Goal: Transaction & Acquisition: Download file/media

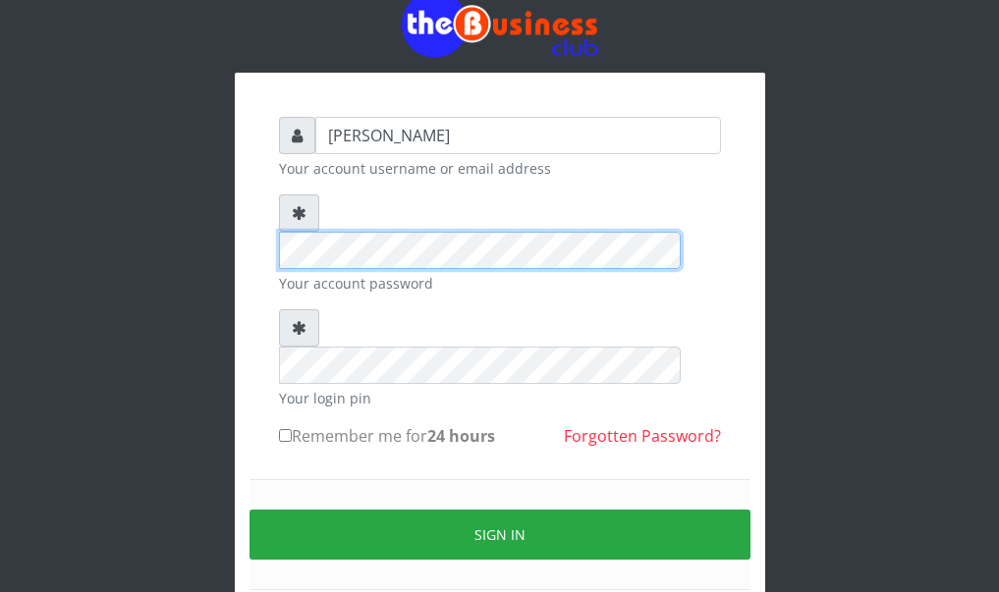
scroll to position [108, 0]
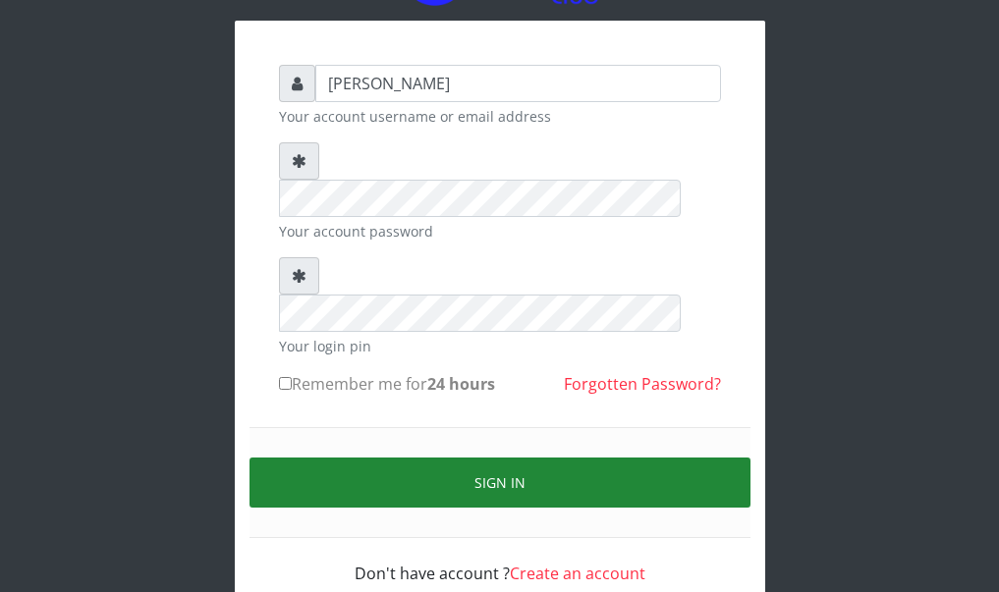
click at [429, 458] on button "Sign in" at bounding box center [500, 483] width 501 height 50
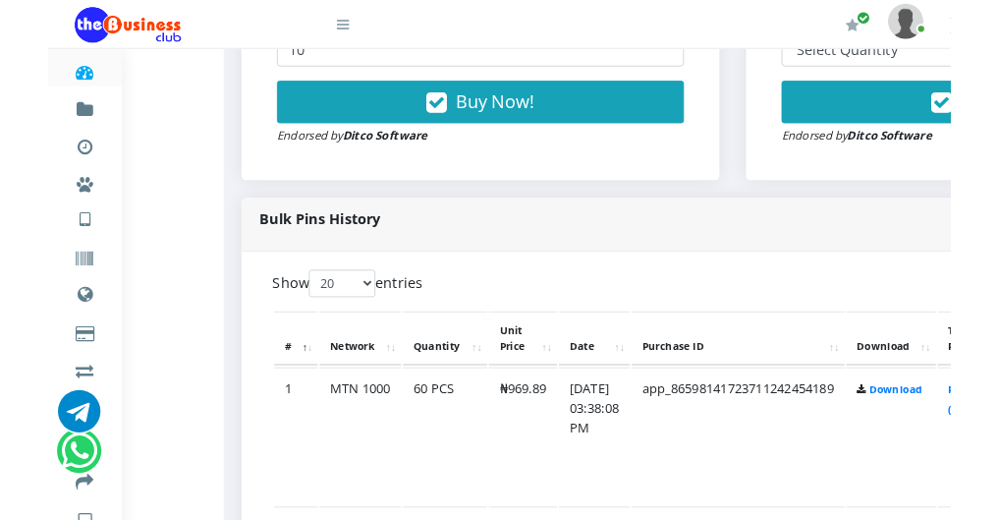
scroll to position [809, 118]
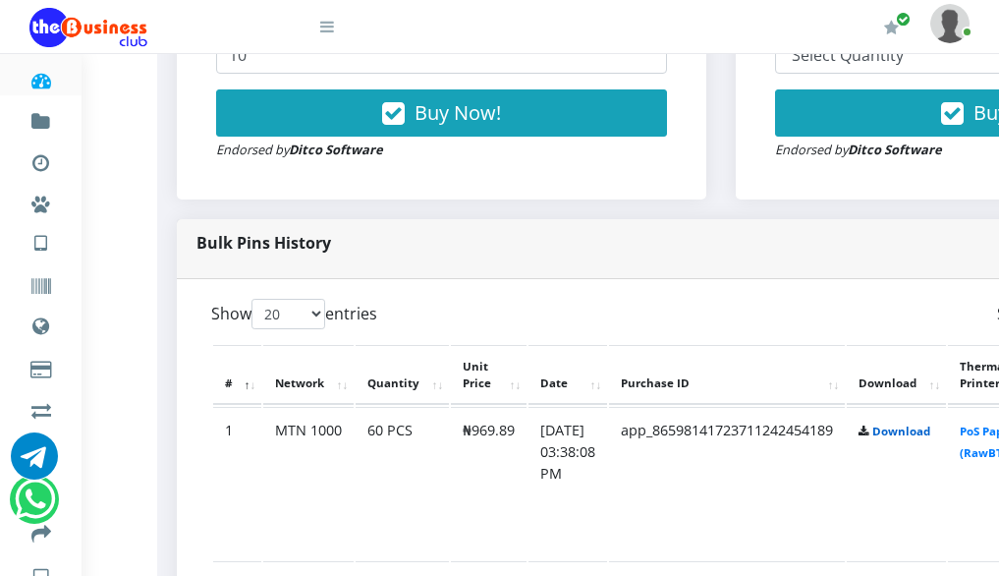
click at [930, 437] on link "Download" at bounding box center [901, 430] width 58 height 15
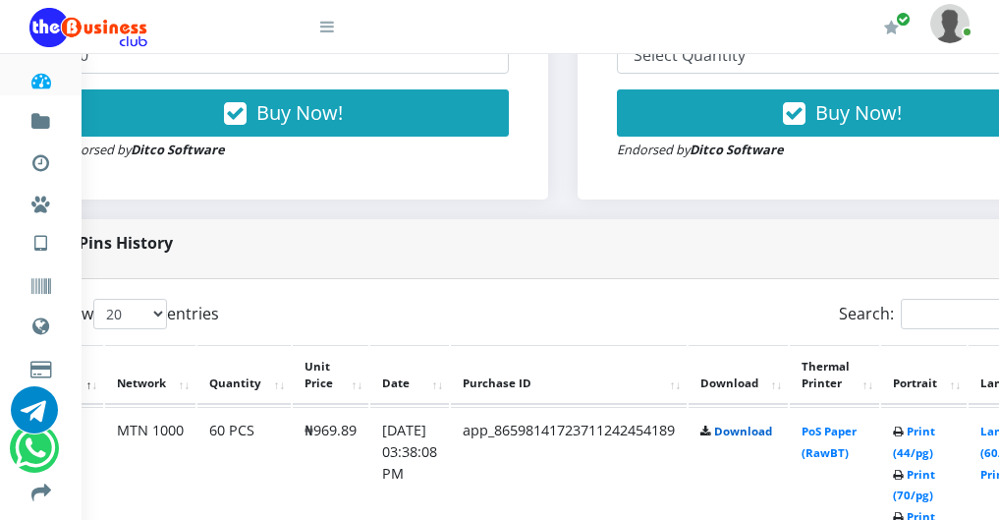
scroll to position [809, 314]
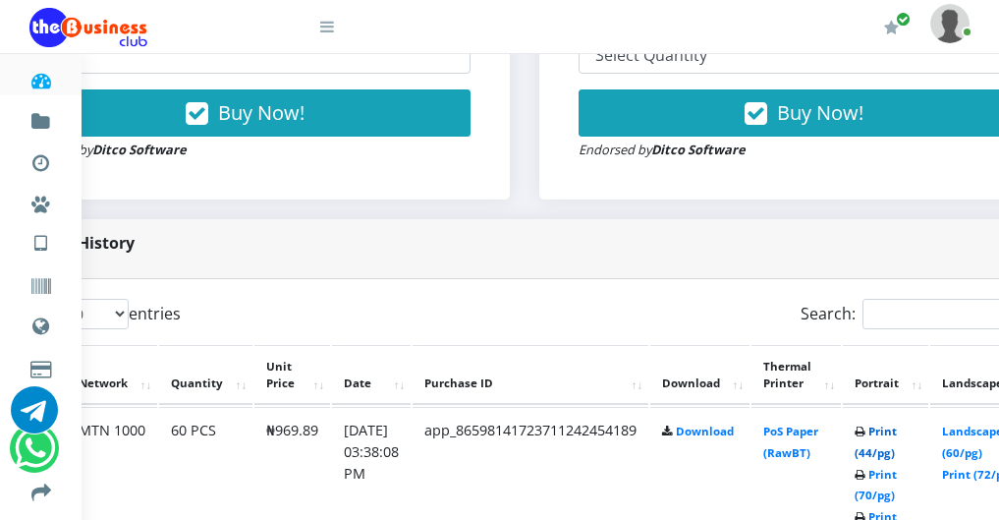
click at [897, 460] on link "Print (44/pg)" at bounding box center [876, 441] width 42 height 36
